Goal: Navigation & Orientation: Find specific page/section

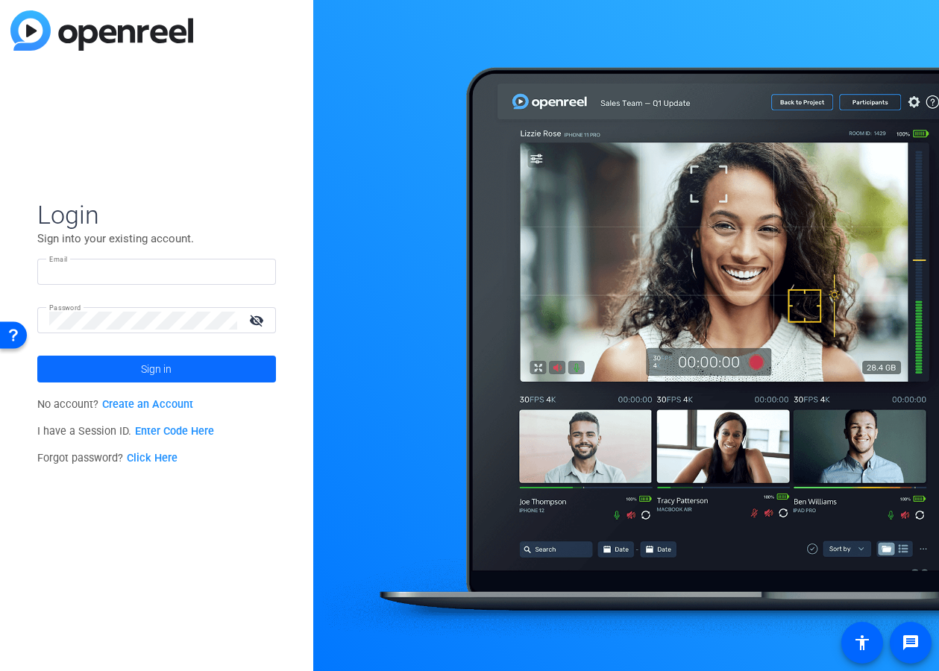
type input "[EMAIL_ADDRESS][DOMAIN_NAME]"
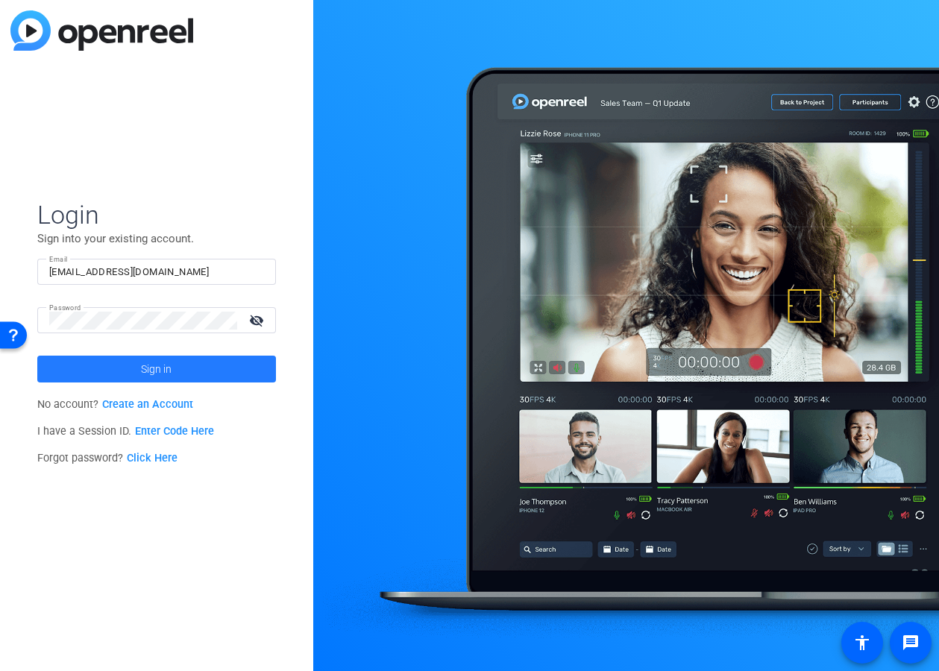
click at [190, 373] on span at bounding box center [156, 369] width 239 height 36
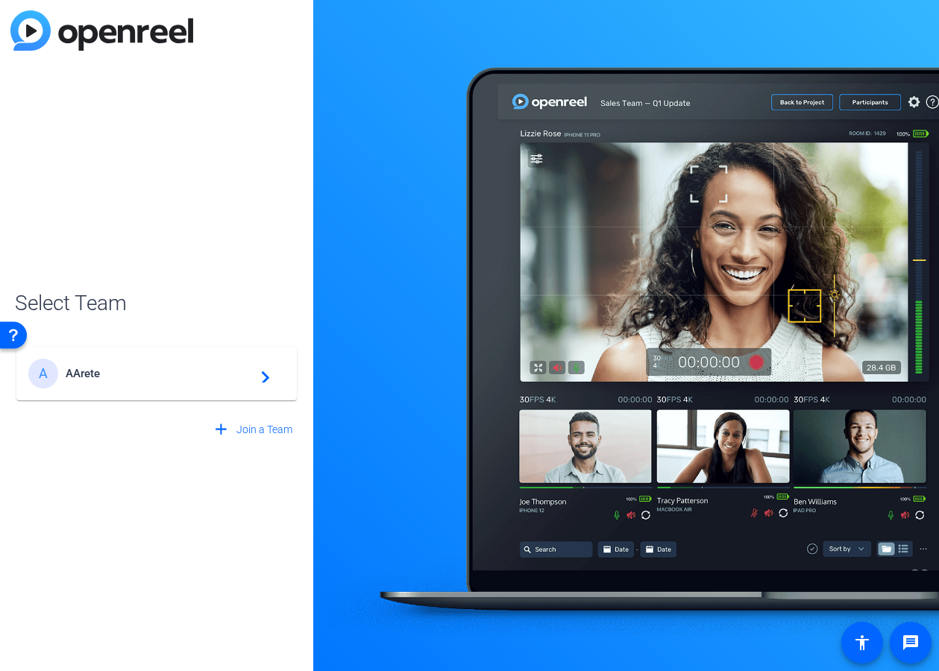
click at [122, 373] on span "AArete" at bounding box center [159, 373] width 187 height 13
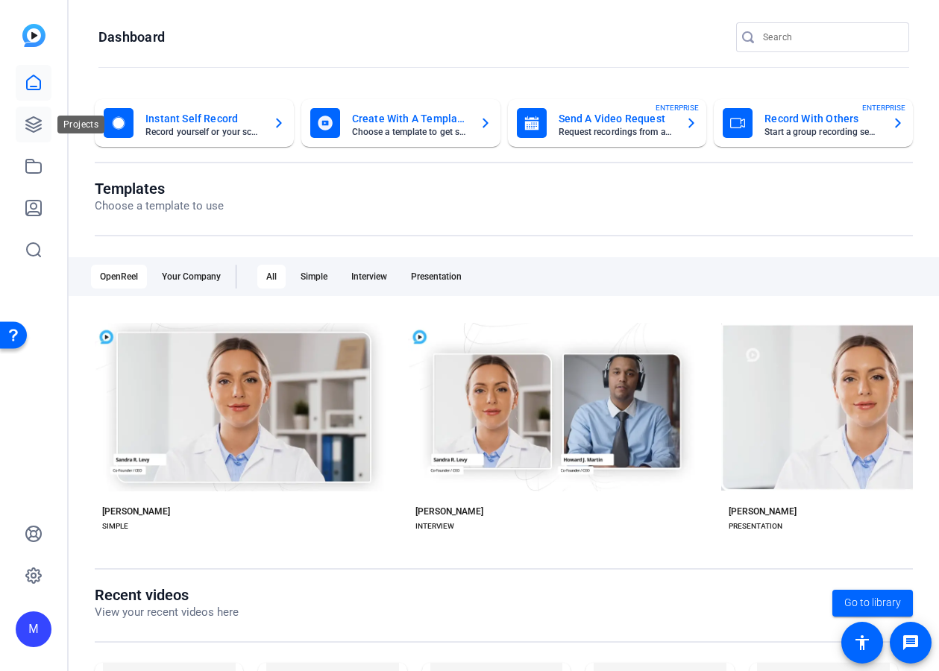
click at [24, 113] on link at bounding box center [34, 125] width 36 height 36
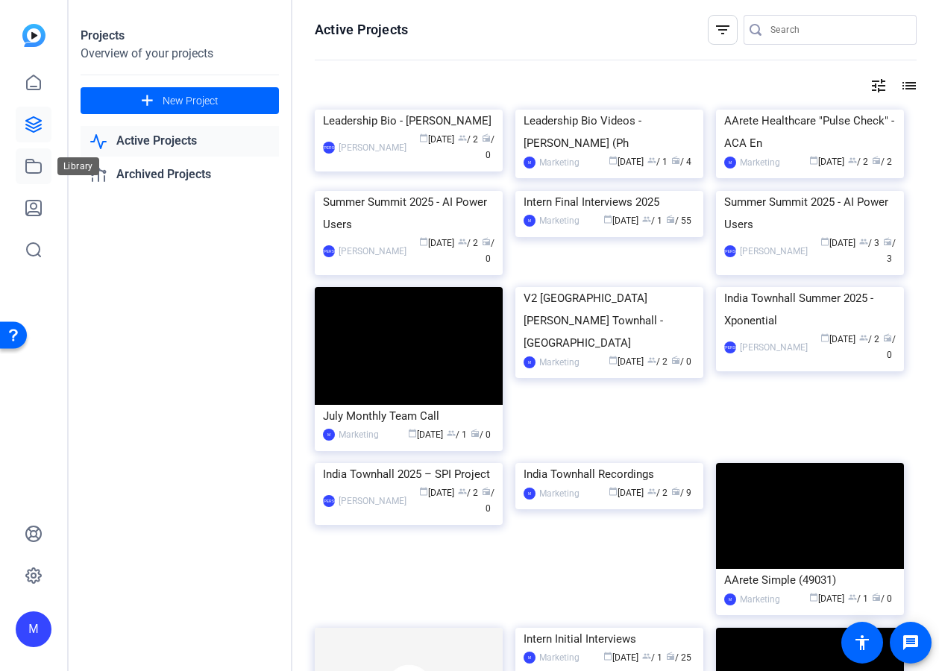
click at [26, 163] on icon at bounding box center [33, 166] width 15 height 13
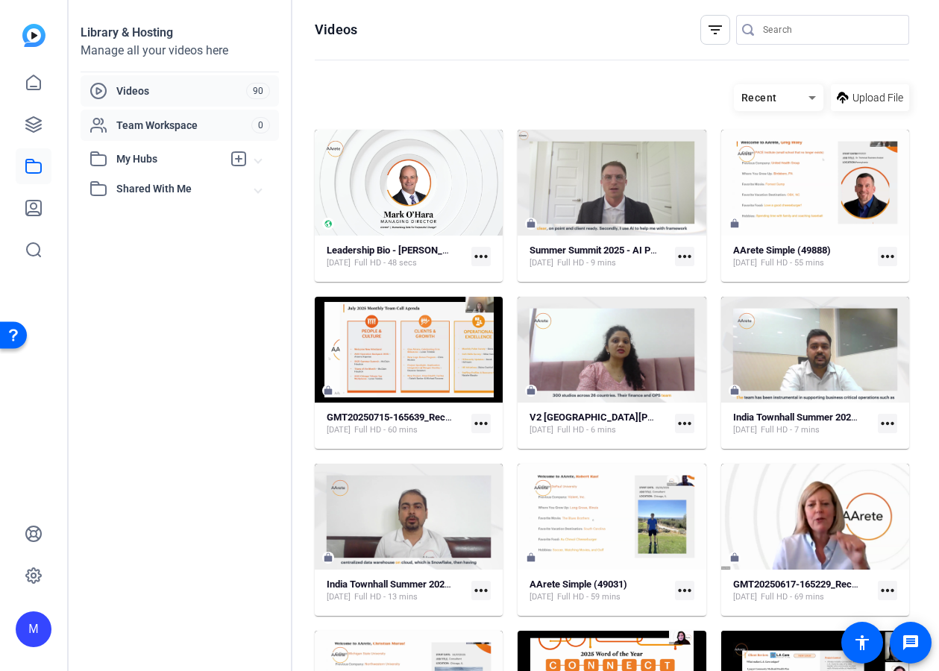
click at [144, 131] on span "Team Workspace" at bounding box center [183, 125] width 135 height 15
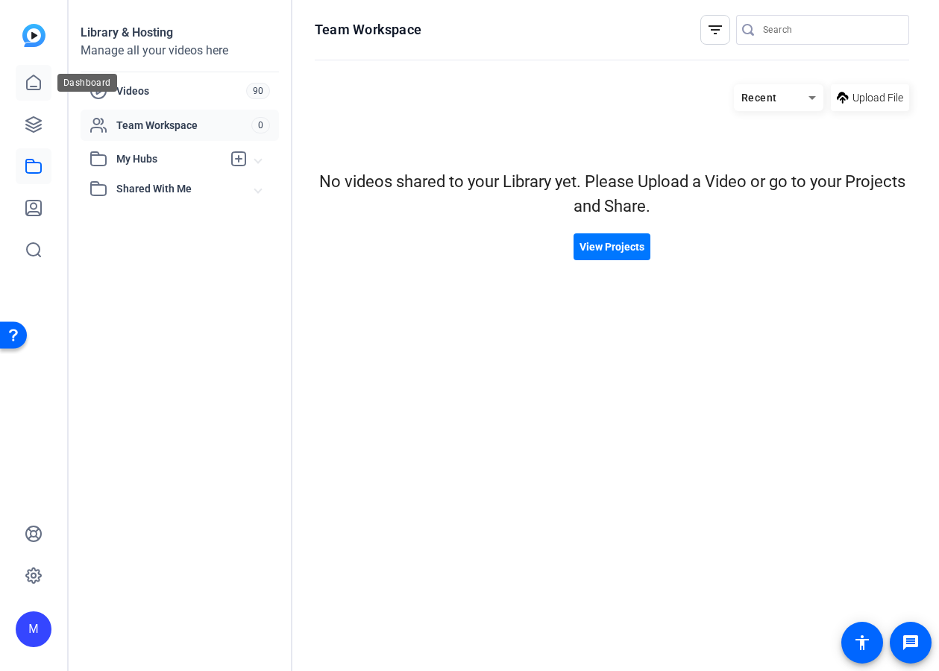
click at [35, 81] on icon at bounding box center [34, 83] width 18 height 18
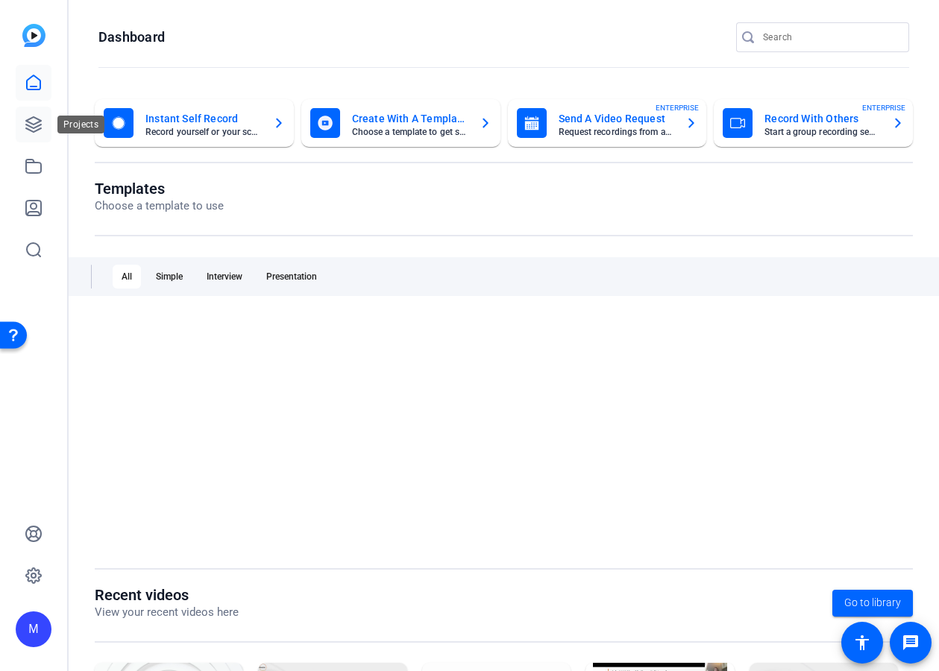
click at [41, 127] on icon at bounding box center [34, 125] width 18 height 18
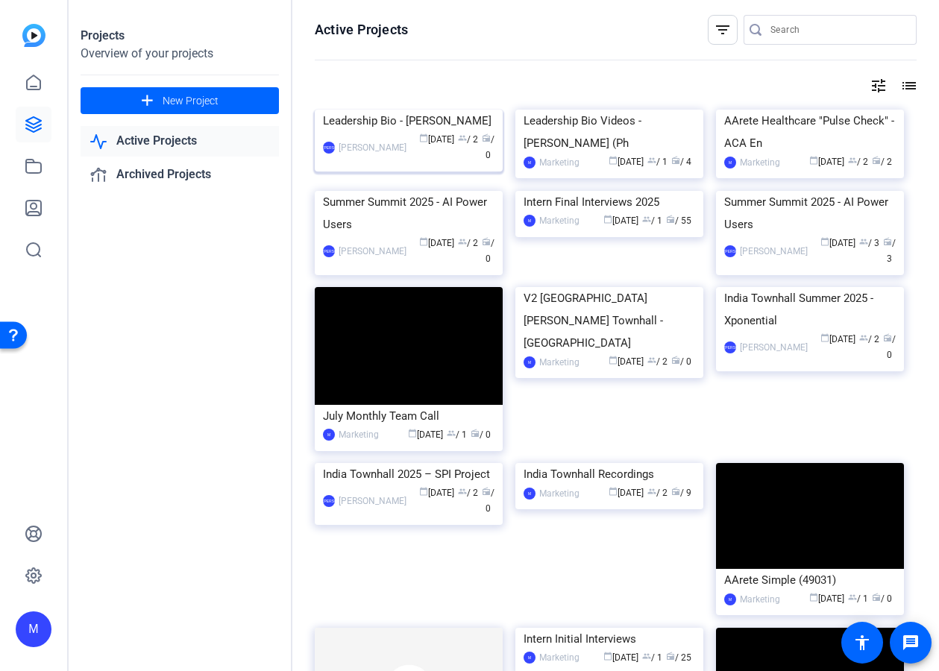
click at [436, 110] on img at bounding box center [409, 110] width 188 height 0
click at [909, 88] on mat-icon "list" at bounding box center [908, 86] width 18 height 18
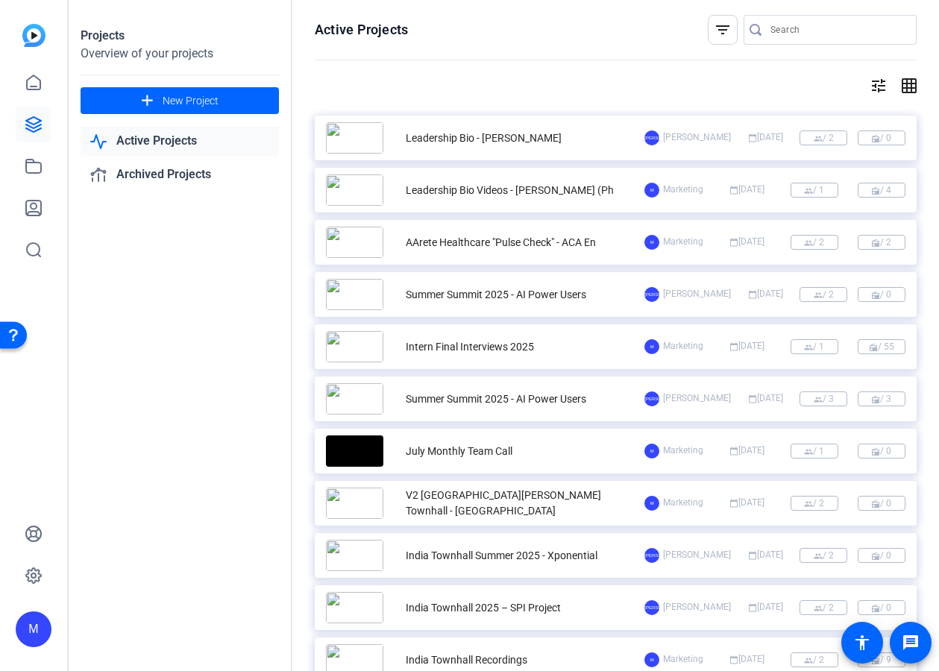
click at [909, 88] on mat-icon "grid_on" at bounding box center [908, 86] width 18 height 18
